Goal: Task Accomplishment & Management: Use online tool/utility

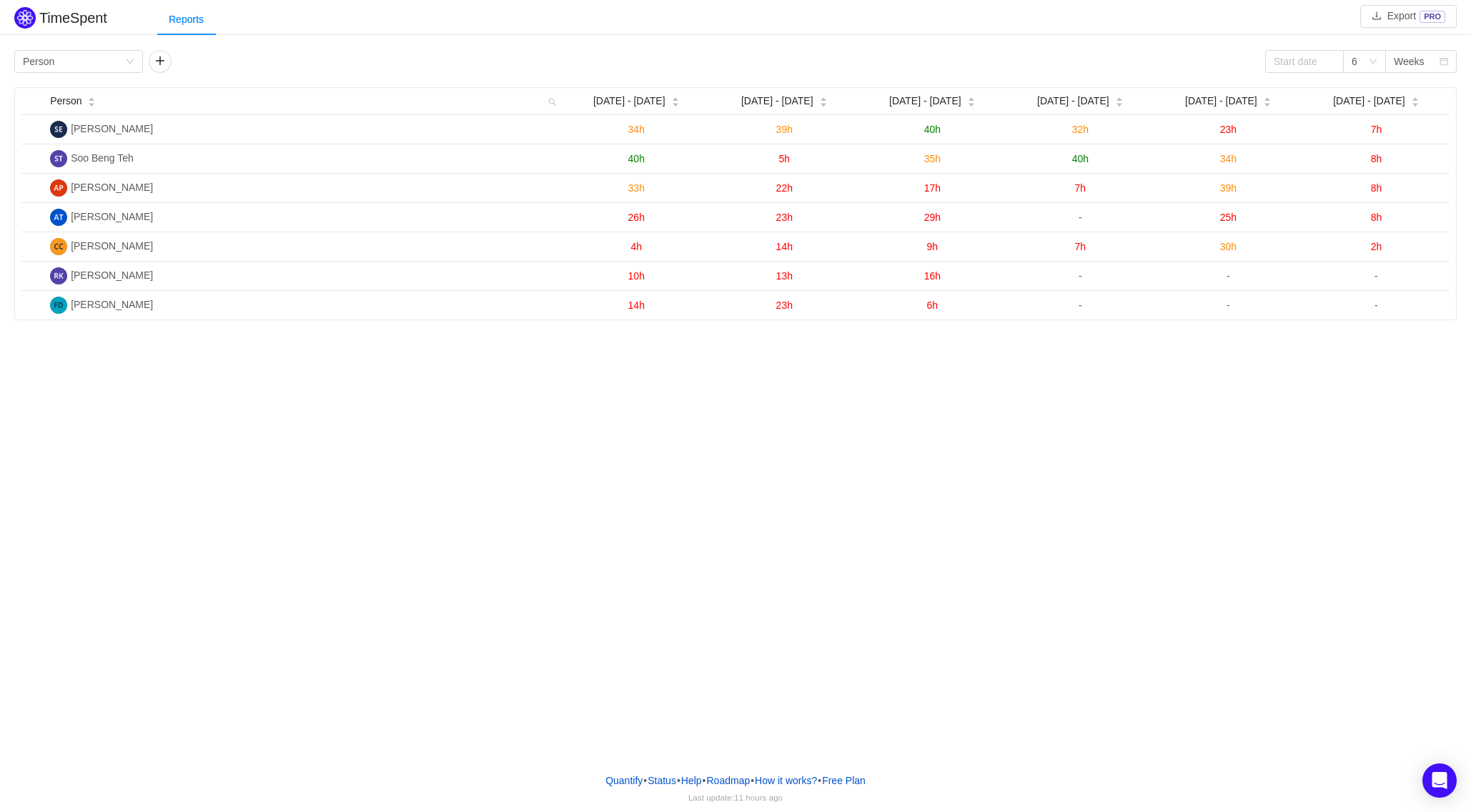
click at [1035, 25] on div "Reports" at bounding box center [814, 20] width 1314 height 32
click at [1069, 40] on div "TimeSpent Export PRO Reports Group by Person 6 Weeks Person [DATE] [DATE] - [DA…" at bounding box center [736, 162] width 1471 height 317
click at [157, 62] on button "button" at bounding box center [160, 62] width 23 height 23
click at [291, 64] on button "button" at bounding box center [288, 62] width 23 height 23
click at [129, 59] on icon "icon: down" at bounding box center [131, 62] width 9 height 9
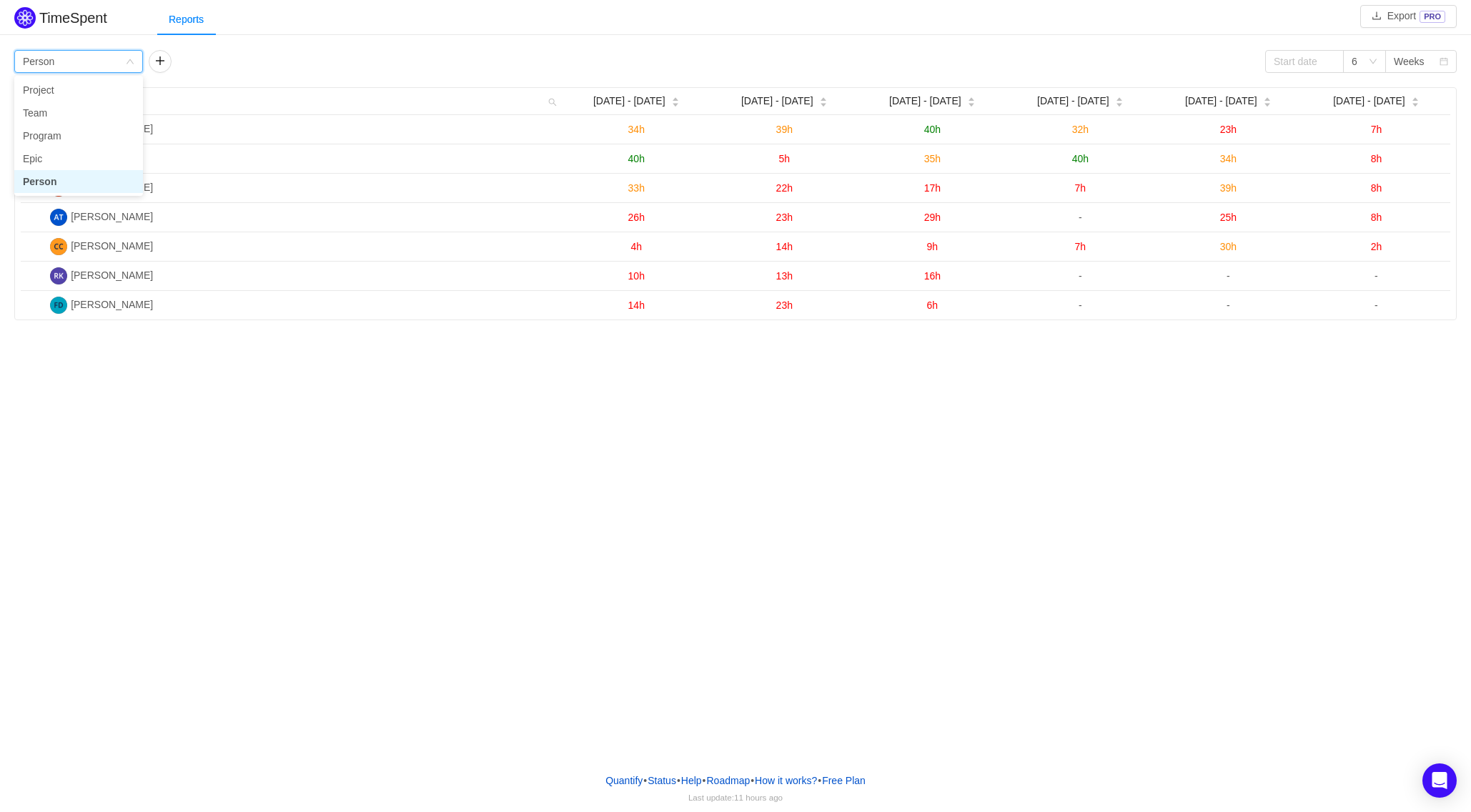
click at [129, 59] on icon "icon: down" at bounding box center [131, 62] width 9 height 9
click at [281, 61] on div "Group by Person 6 Weeks" at bounding box center [736, 62] width 1442 height 23
click at [1069, 26] on div "Reports" at bounding box center [814, 20] width 1314 height 32
click at [683, 517] on div "TimeSpent Export PRO Reports Group by Person 6 Weeks Person [DATE] [DATE] - [DA…" at bounding box center [736, 380] width 1471 height 761
